Goal: Task Accomplishment & Management: Use online tool/utility

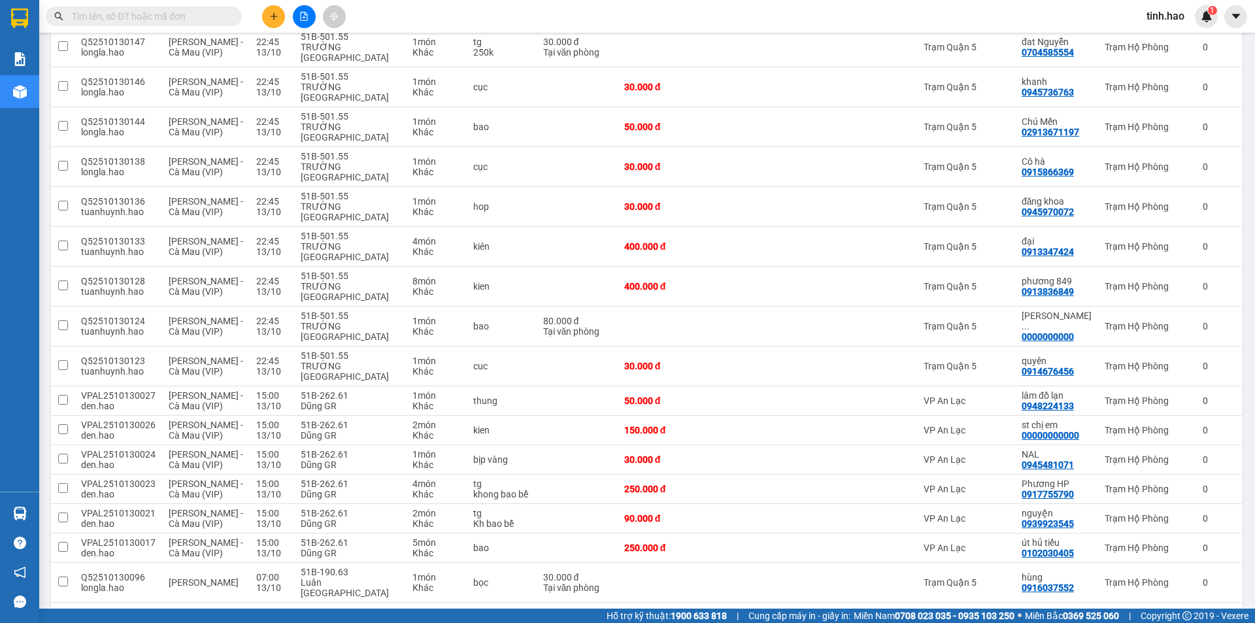
scroll to position [645, 0]
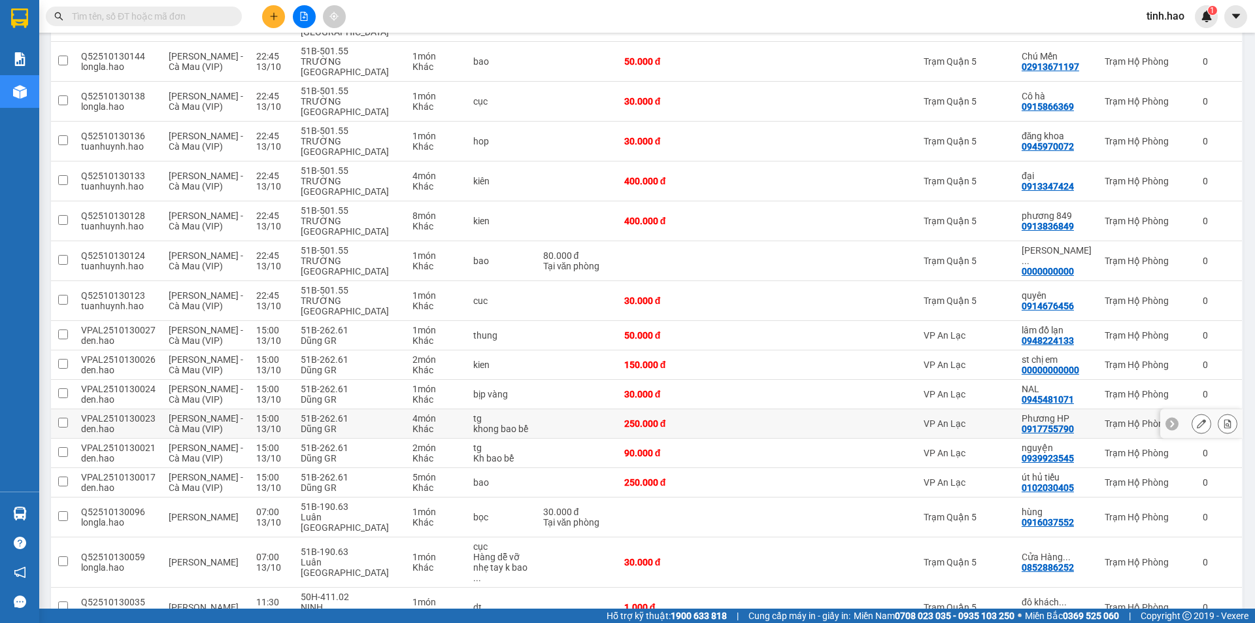
click at [1197, 419] on icon at bounding box center [1201, 423] width 9 height 9
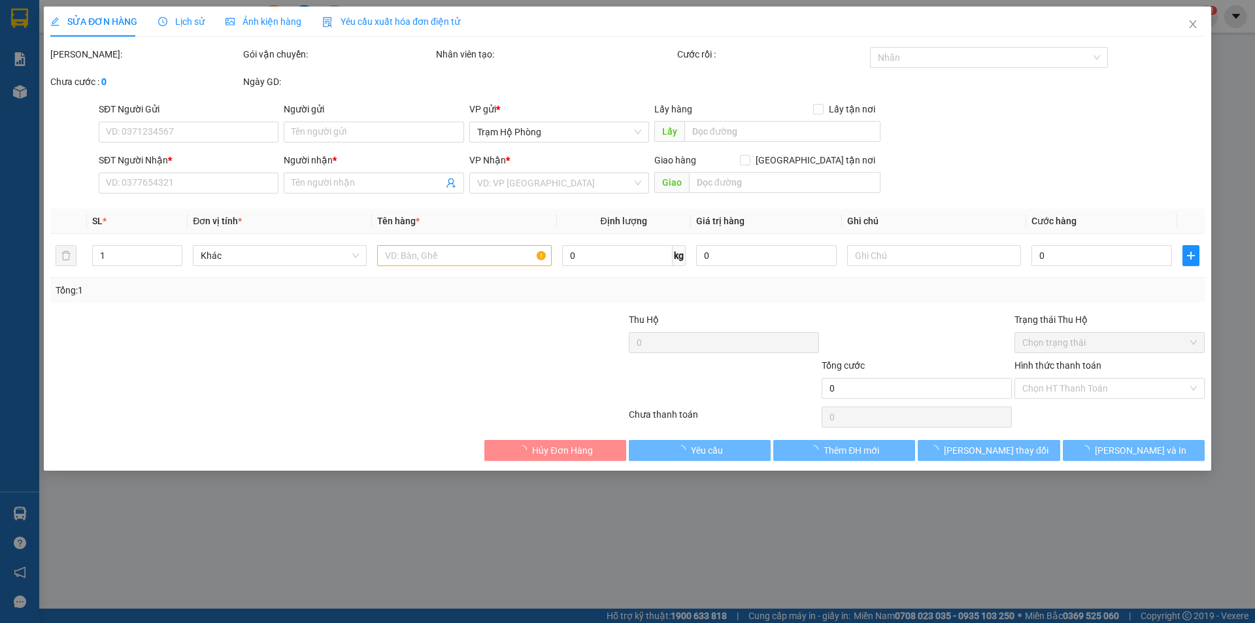
click at [256, 24] on span "Ảnh kiện hàng" at bounding box center [264, 21] width 76 height 10
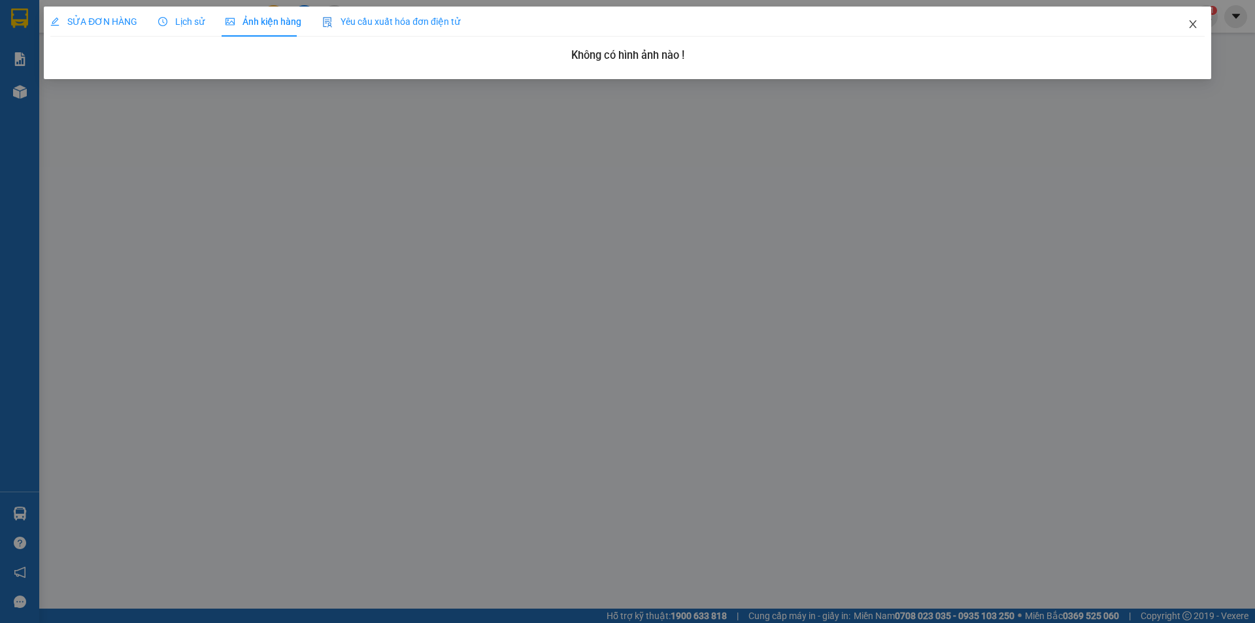
click at [1193, 26] on icon "close" at bounding box center [1192, 24] width 7 height 8
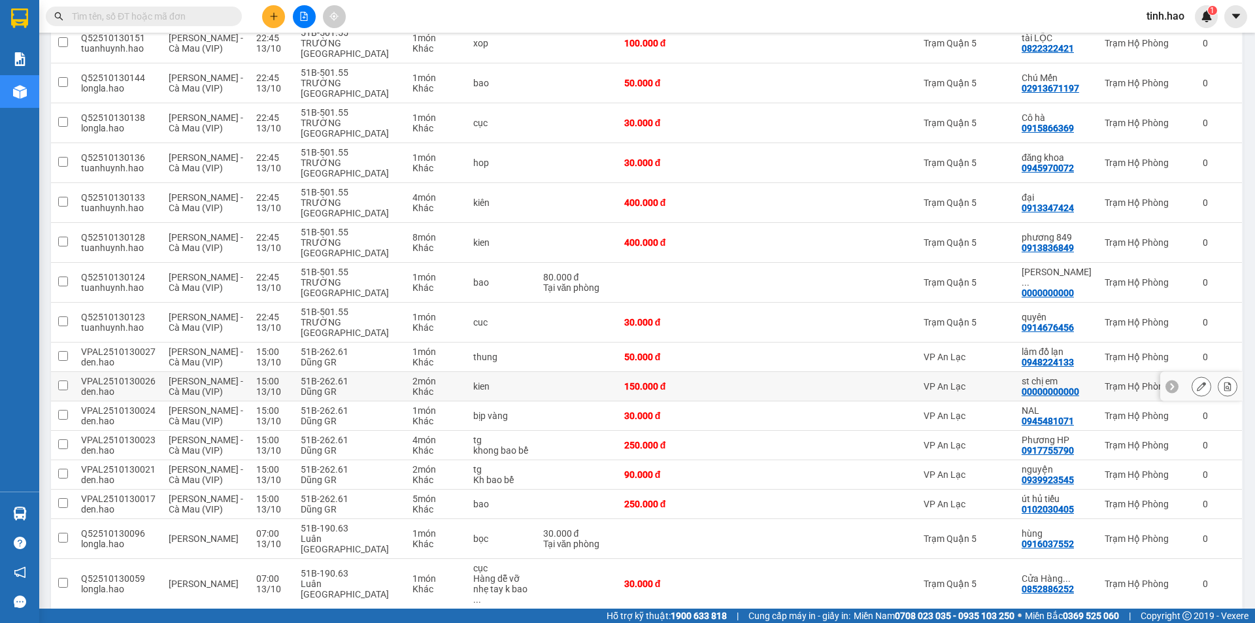
scroll to position [521, 0]
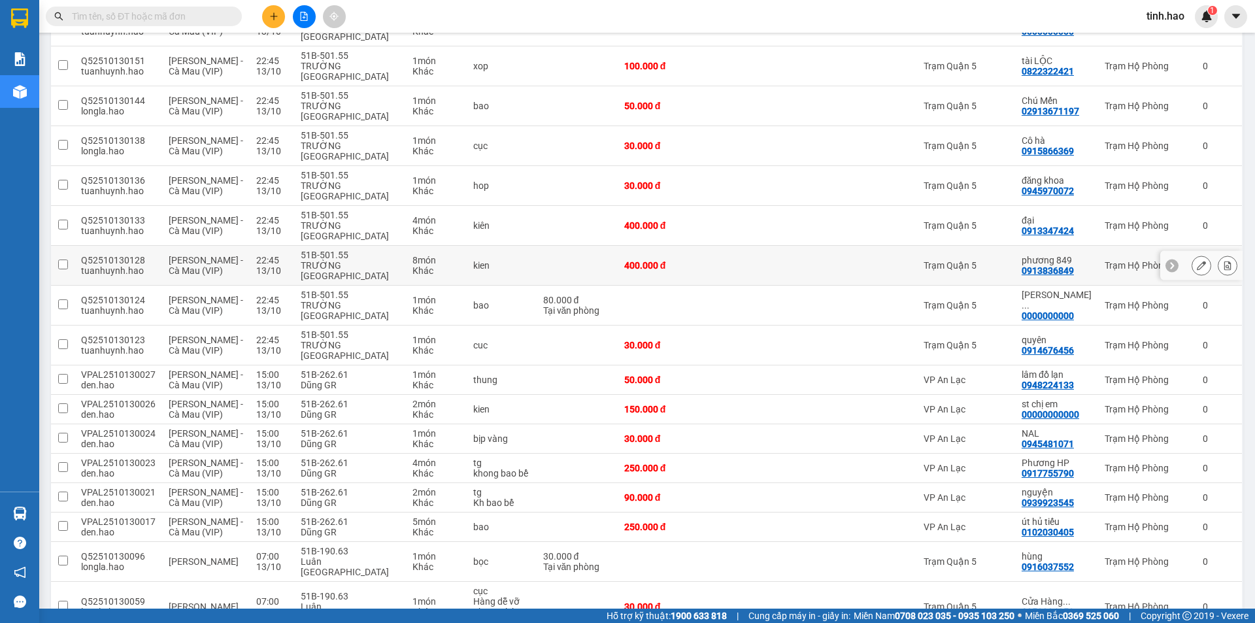
click at [1002, 260] on div "Trạm Quận 5" at bounding box center [966, 265] width 85 height 10
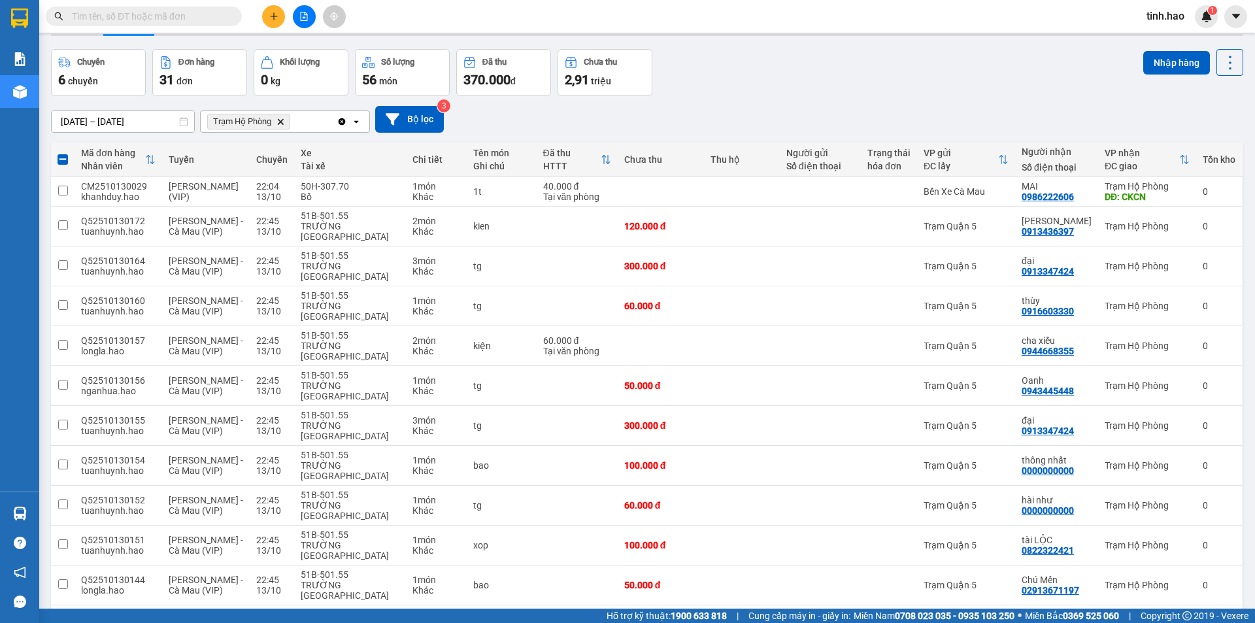
scroll to position [0, 0]
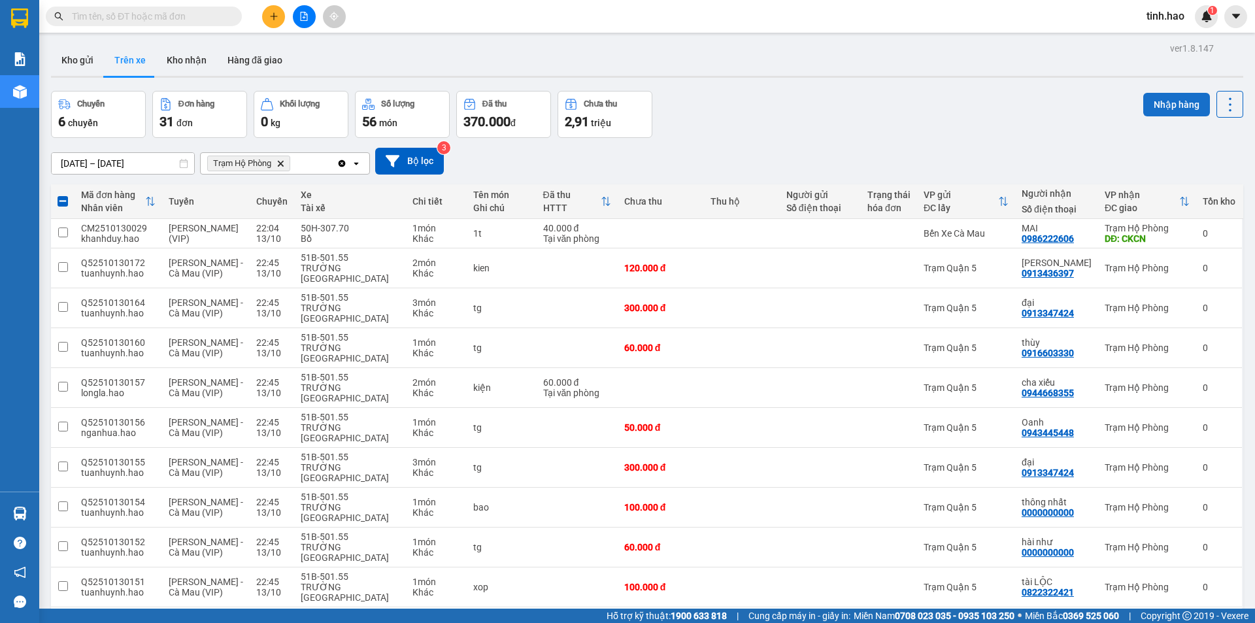
click at [1168, 103] on button "Nhập hàng" at bounding box center [1176, 105] width 67 height 24
checkbox input "false"
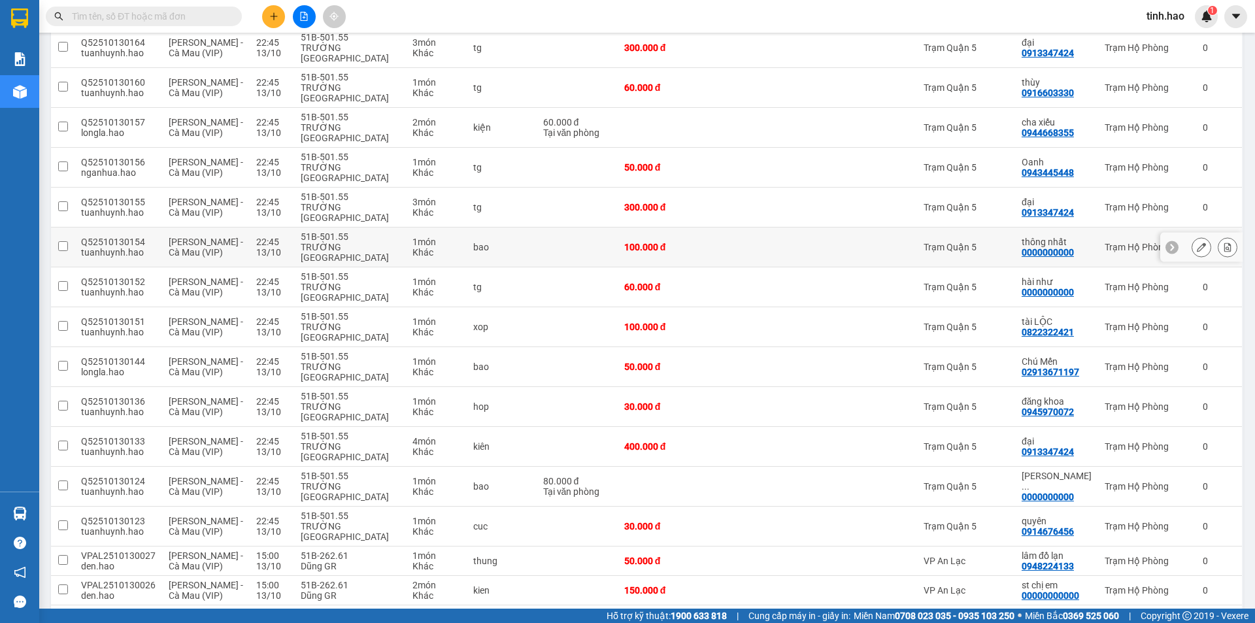
scroll to position [262, 0]
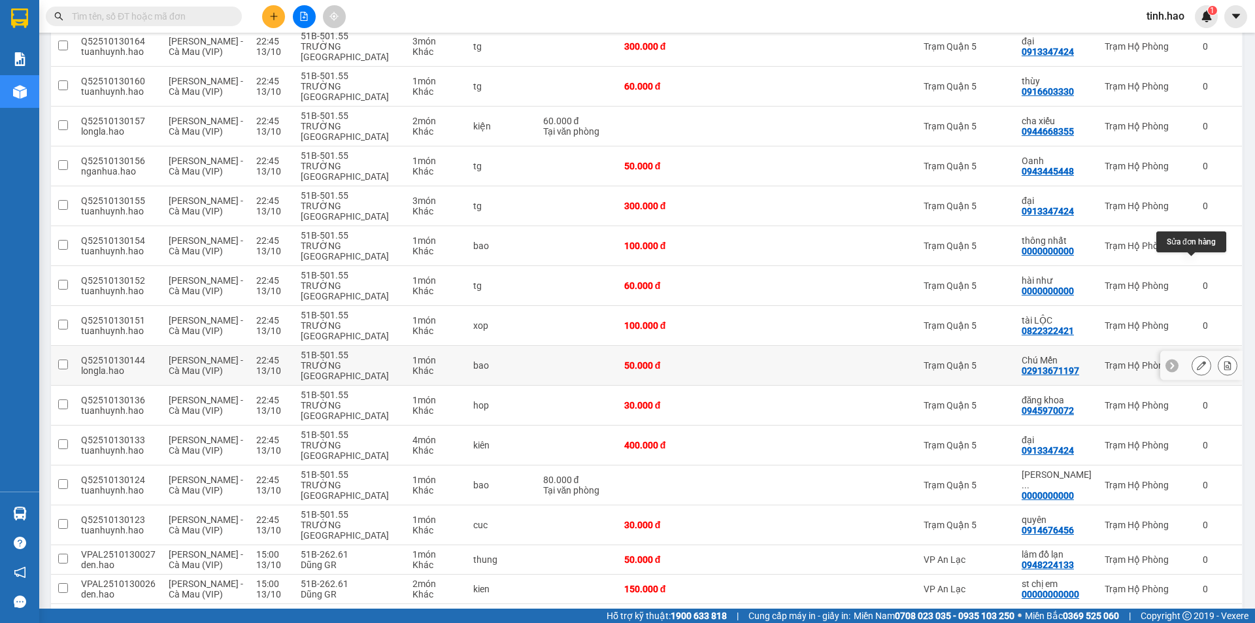
click at [1193, 354] on button at bounding box center [1202, 365] width 18 height 23
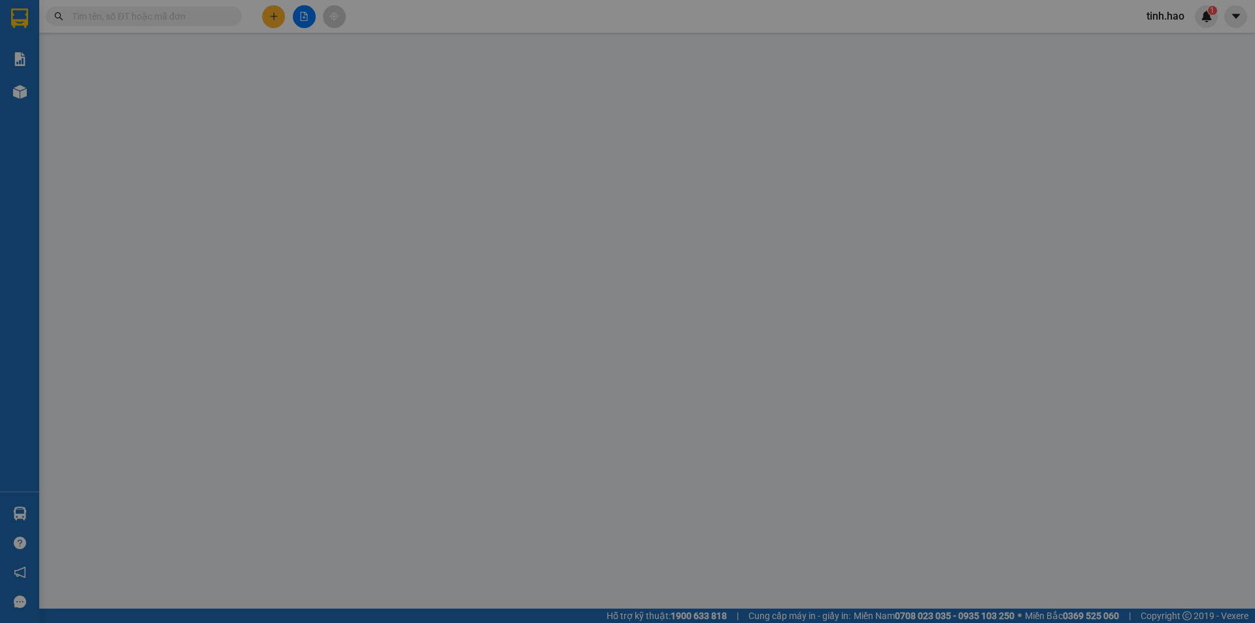
type input "02913671197"
type input "Chú Mến"
type input "50.000"
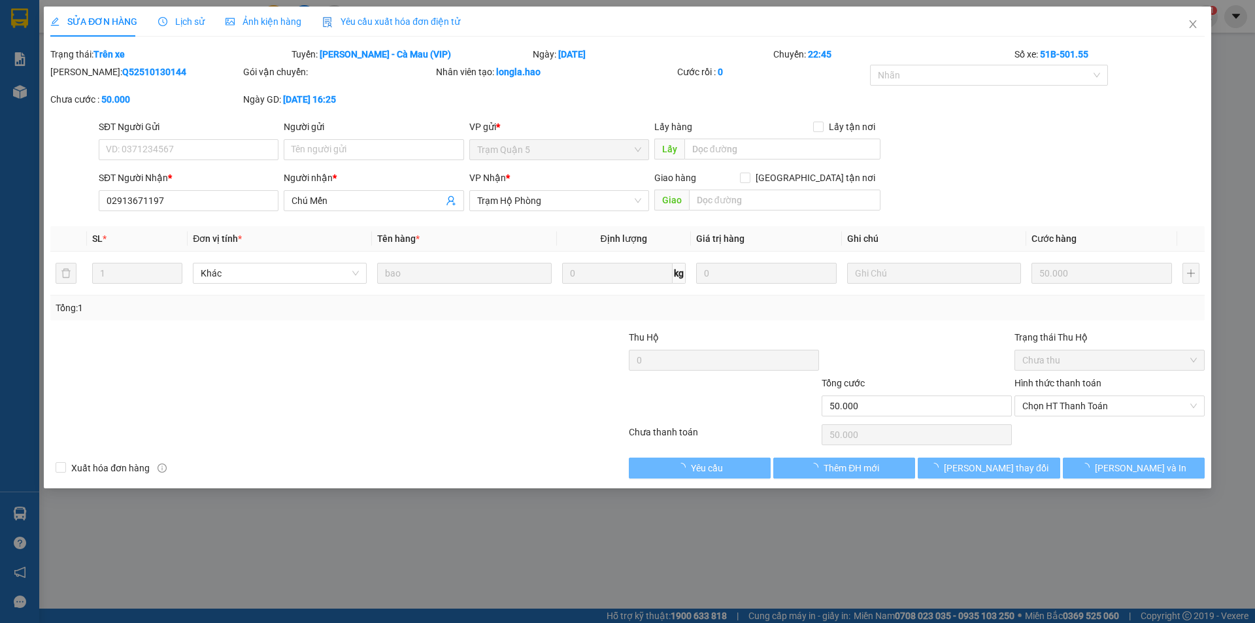
click at [246, 37] on div "SỬA ĐƠN HÀNG Lịch sử Ảnh kiện hàng Yêu cầu xuất hóa đơn điện tử Total Paid Fee …" at bounding box center [627, 243] width 1155 height 472
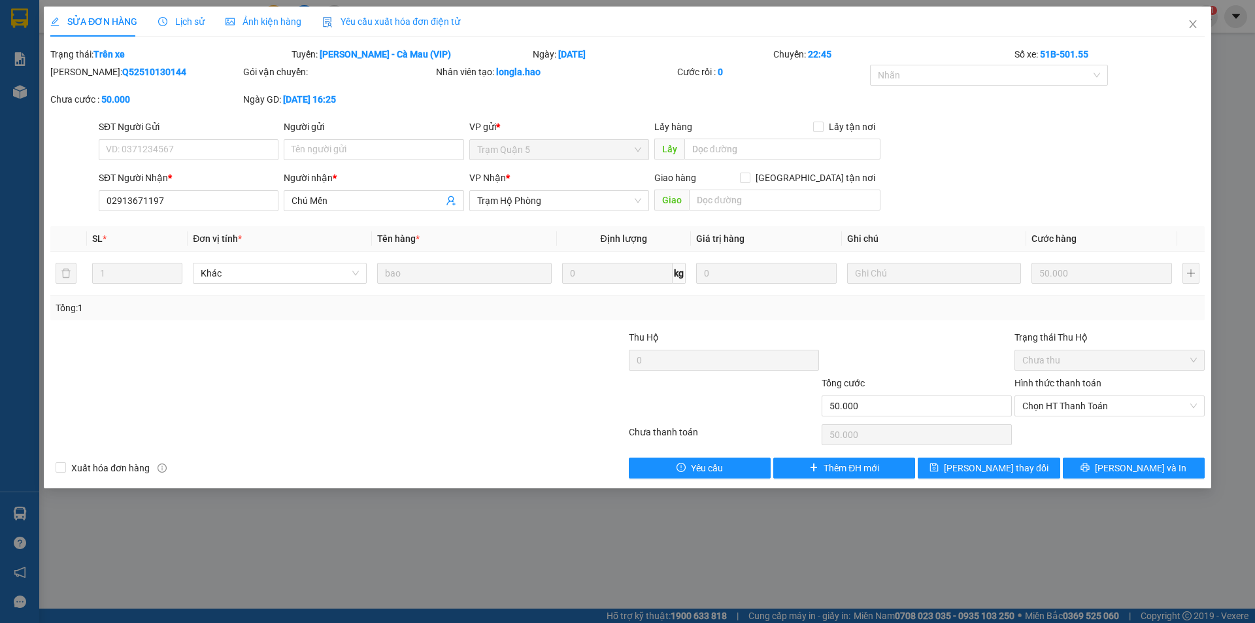
click at [241, 16] on span "Ảnh kiện hàng" at bounding box center [264, 21] width 76 height 10
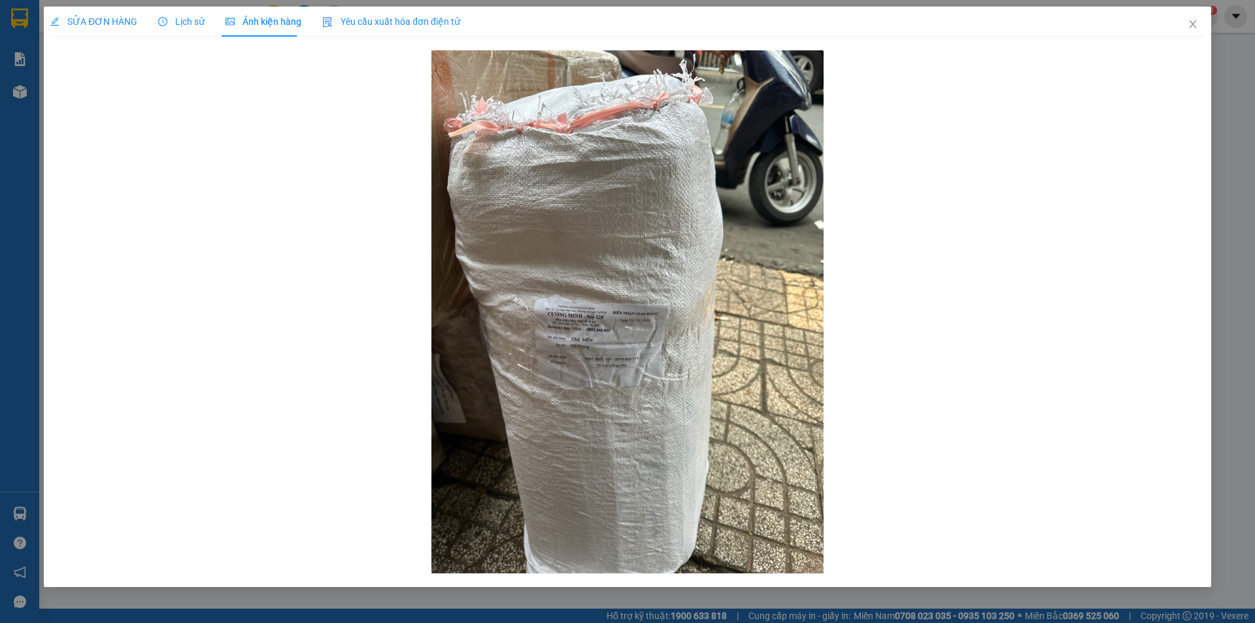
click at [200, 20] on span "Lịch sử" at bounding box center [181, 21] width 46 height 10
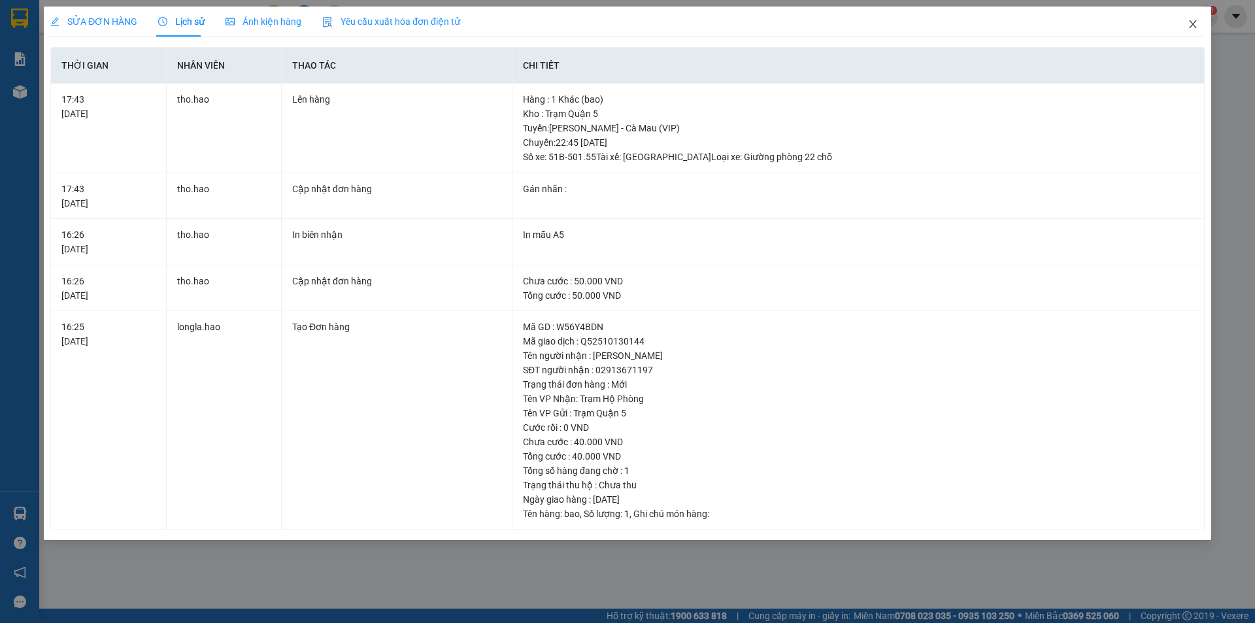
click at [1189, 27] on icon "close" at bounding box center [1193, 24] width 10 height 10
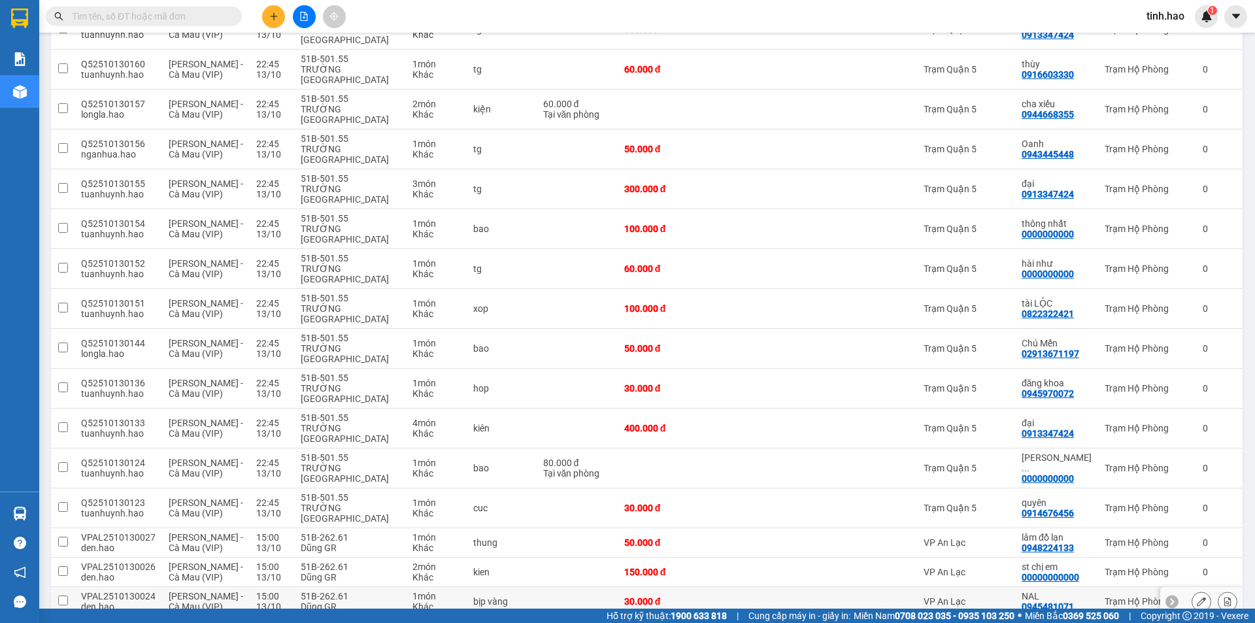
scroll to position [262, 0]
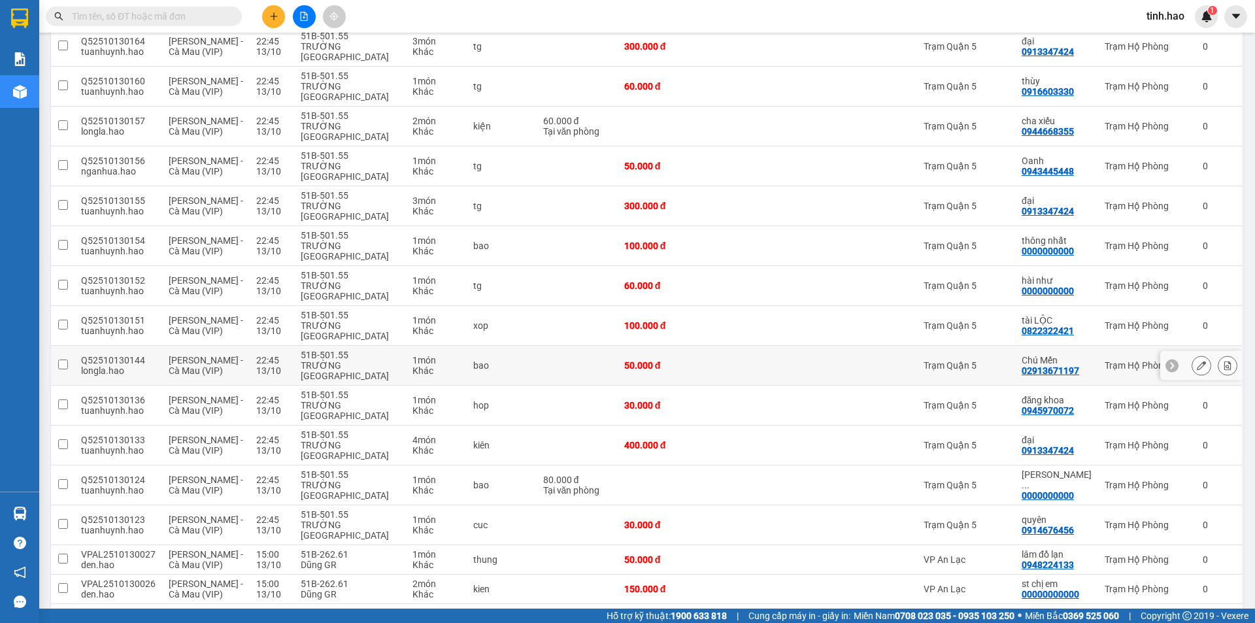
click at [815, 346] on td at bounding box center [820, 366] width 81 height 40
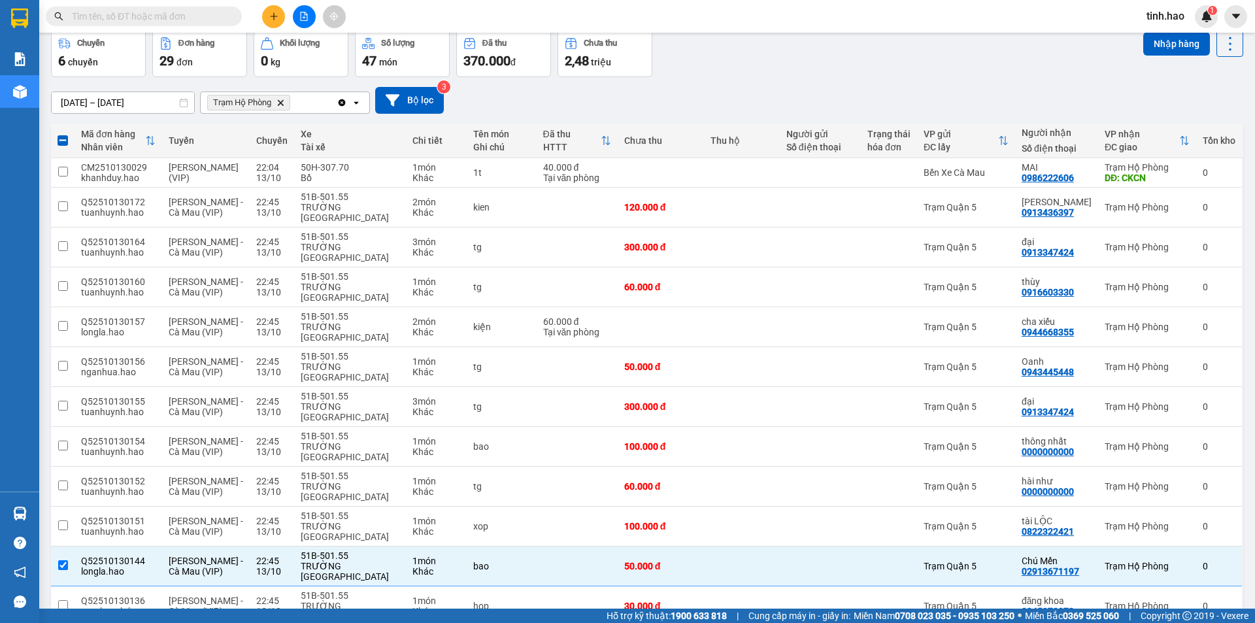
scroll to position [0, 0]
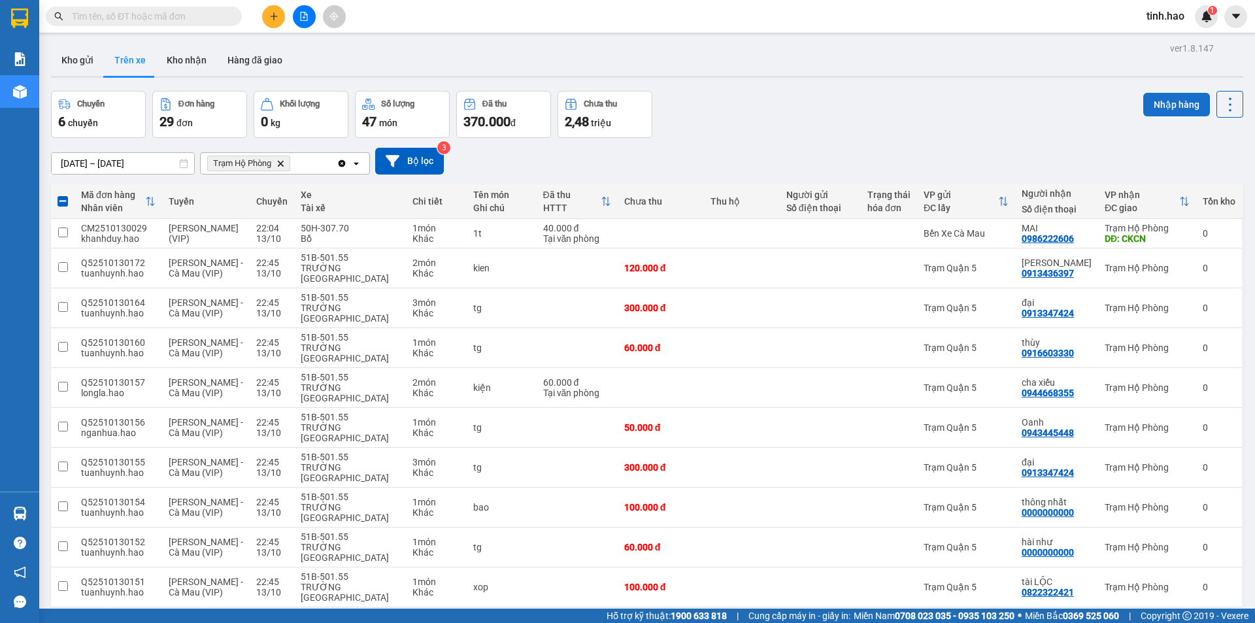
click at [1155, 109] on button "Nhập hàng" at bounding box center [1176, 105] width 67 height 24
checkbox input "false"
